Goal: Transaction & Acquisition: Subscribe to service/newsletter

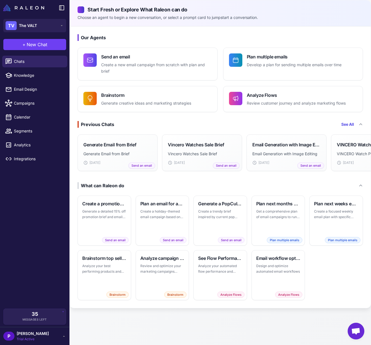
click at [29, 337] on span "Trial Active" at bounding box center [33, 339] width 32 height 5
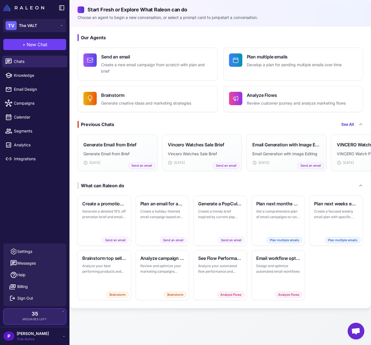
click at [32, 316] on span "35" at bounding box center [35, 313] width 6 height 5
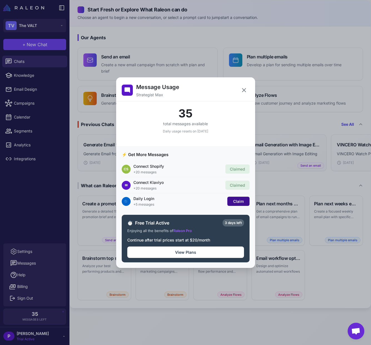
click at [235, 200] on span "Claim" at bounding box center [238, 201] width 11 height 5
click at [155, 249] on button "View Plans" at bounding box center [185, 251] width 117 height 11
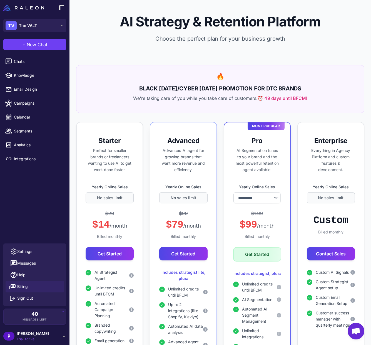
click at [167, 159] on p "Advanced AI agent for growing brands that want more revenue and efficiency." at bounding box center [183, 159] width 48 height 25
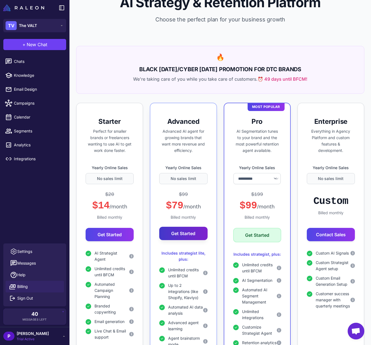
scroll to position [45, 0]
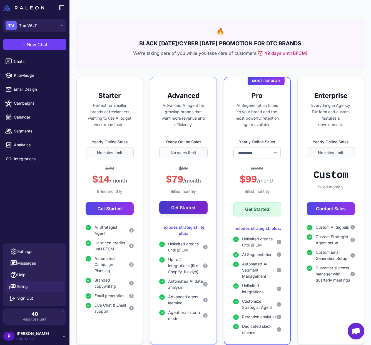
click at [177, 210] on button "Get Started" at bounding box center [183, 207] width 48 height 13
